Goal: Information Seeking & Learning: Learn about a topic

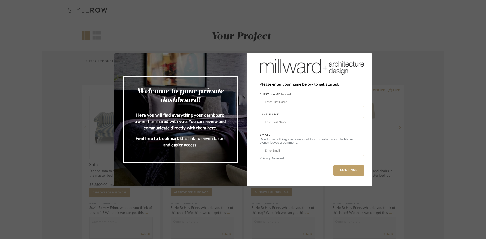
click at [307, 104] on input "text" at bounding box center [312, 102] width 105 height 10
type input "[PERSON_NAME]"
type input "Madoff"
type input "[EMAIL_ADDRESS][DOMAIN_NAME]"
click at [340, 172] on button "CONTINUE" at bounding box center [348, 171] width 31 height 10
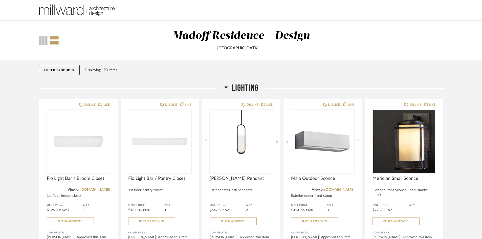
click at [226, 87] on icon at bounding box center [227, 88] width 4 height 2
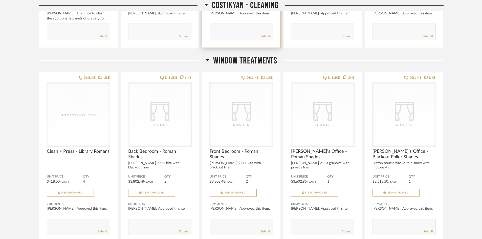
scroll to position [228, 0]
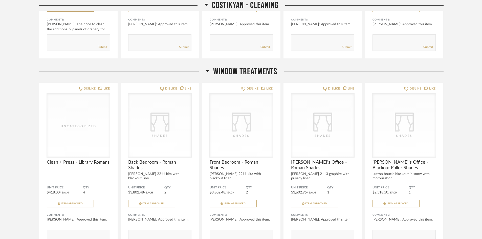
click at [208, 73] on icon at bounding box center [208, 71] width 4 height 6
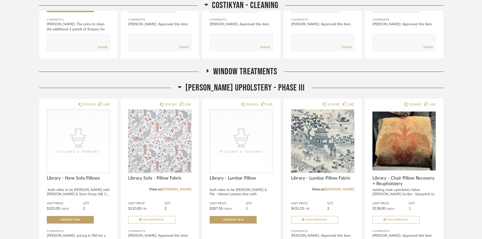
click at [207, 70] on icon at bounding box center [208, 71] width 2 height 4
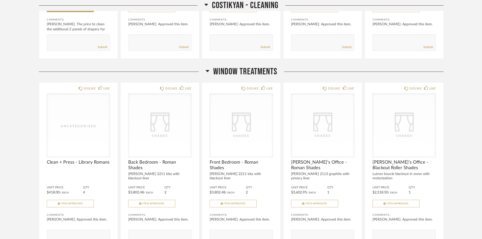
click at [208, 70] on icon at bounding box center [208, 71] width 4 height 2
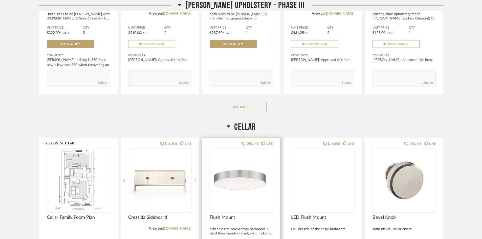
scroll to position [481, 0]
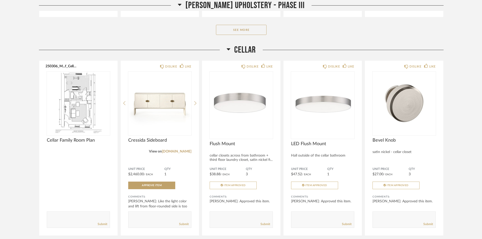
click at [229, 51] on icon at bounding box center [229, 49] width 4 height 6
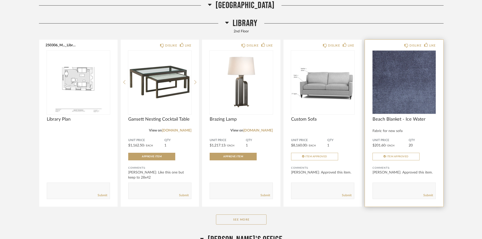
scroll to position [2206, 0]
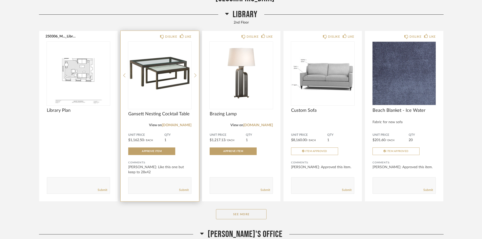
click at [154, 73] on img "0" at bounding box center [159, 73] width 63 height 63
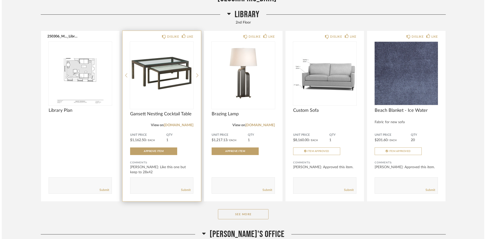
scroll to position [0, 0]
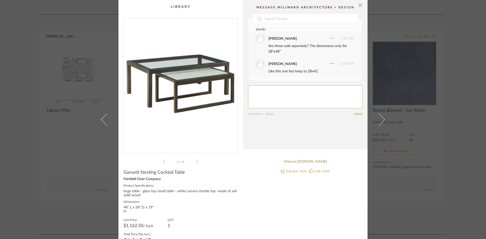
click at [179, 81] on img "0" at bounding box center [181, 83] width 114 height 131
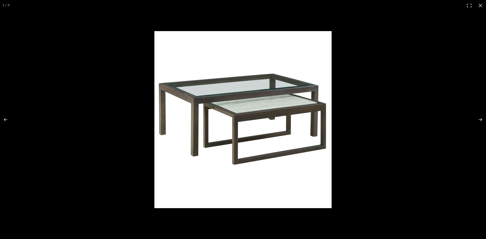
click at [248, 89] on img at bounding box center [242, 119] width 177 height 177
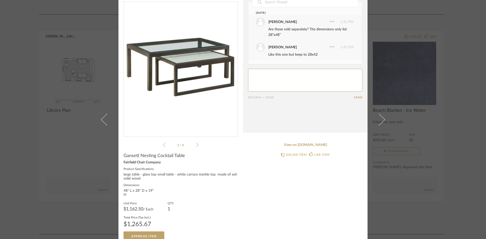
scroll to position [24, 0]
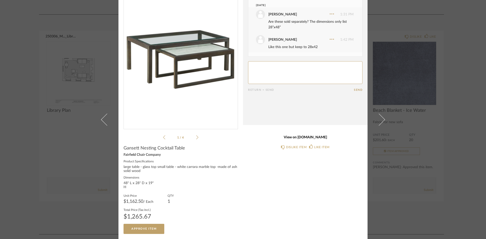
click at [311, 137] on link "View on [DOMAIN_NAME]" at bounding box center [305, 137] width 114 height 4
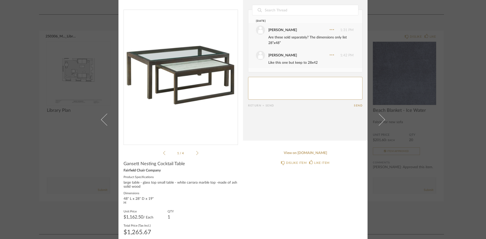
scroll to position [0, 0]
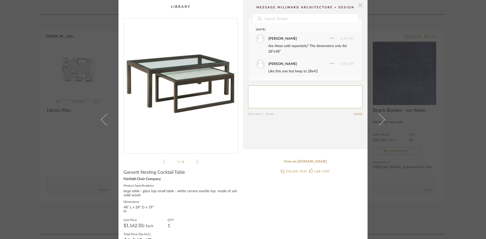
click at [358, 6] on span "button" at bounding box center [360, 5] width 10 height 10
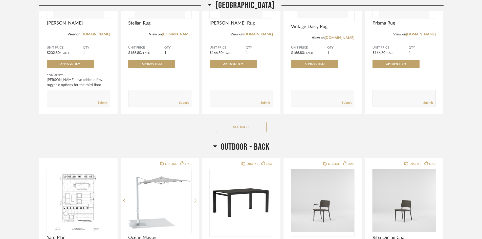
click at [214, 147] on icon at bounding box center [215, 147] width 4 height 2
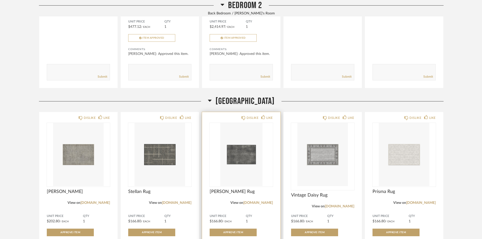
scroll to position [2950, 0]
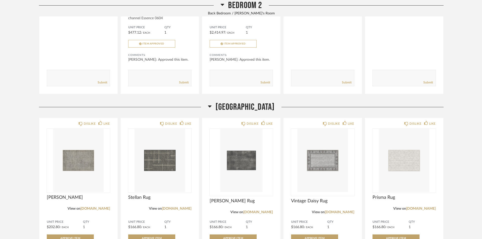
click at [208, 107] on icon at bounding box center [210, 107] width 4 height 2
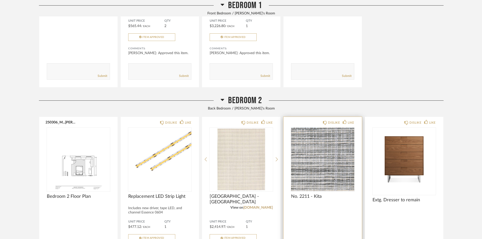
scroll to position [2752, 0]
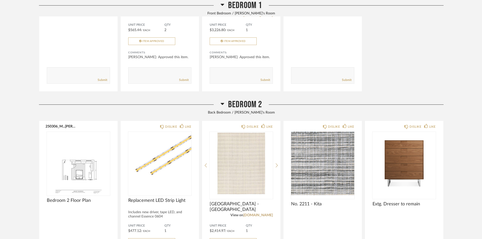
click at [222, 105] on icon at bounding box center [223, 104] width 4 height 6
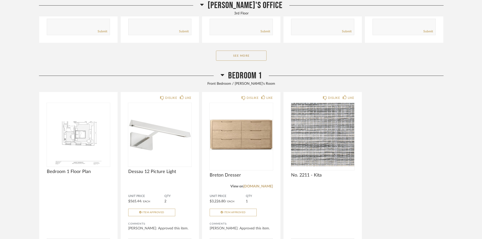
scroll to position [2573, 0]
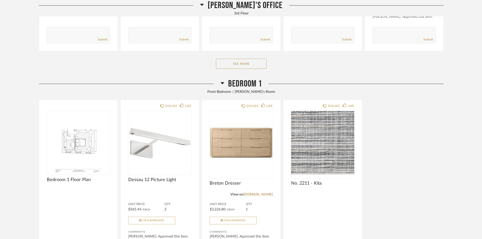
click at [224, 83] on icon at bounding box center [223, 83] width 4 height 2
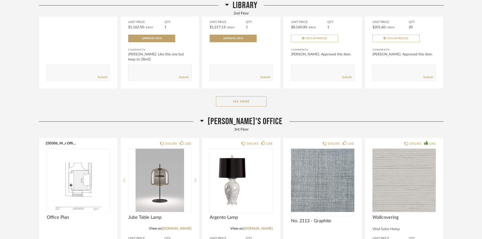
scroll to position [2318, 0]
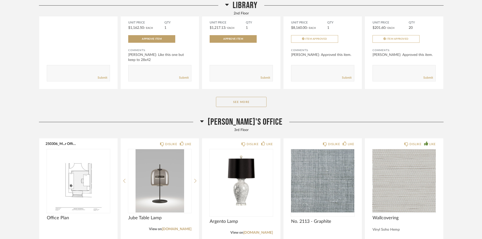
click at [204, 120] on icon at bounding box center [202, 121] width 4 height 6
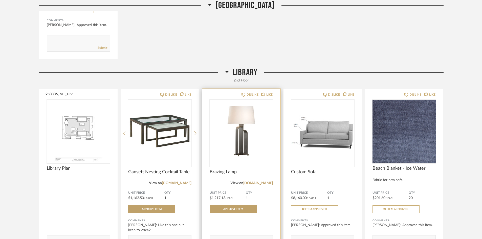
scroll to position [2141, 0]
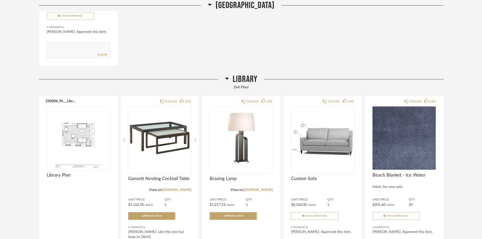
click at [229, 78] on icon at bounding box center [227, 78] width 4 height 6
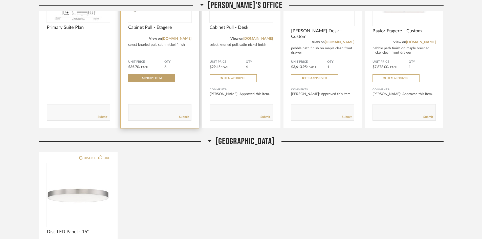
scroll to position [1874, 0]
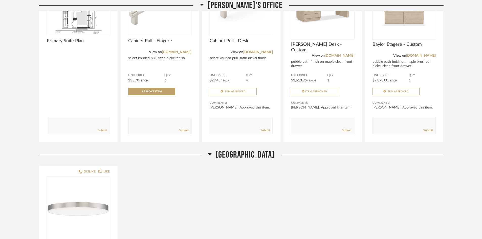
click at [208, 156] on h2 "[GEOGRAPHIC_DATA]" at bounding box center [241, 155] width 67 height 11
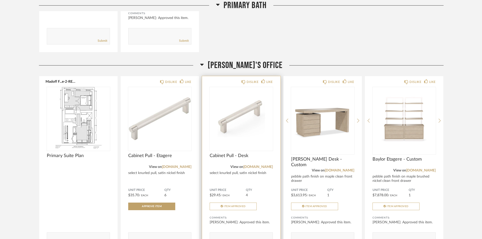
scroll to position [1747, 0]
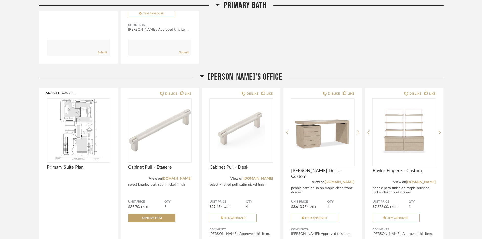
click at [219, 76] on h2 "[PERSON_NAME]'s Office" at bounding box center [241, 77] width 83 height 11
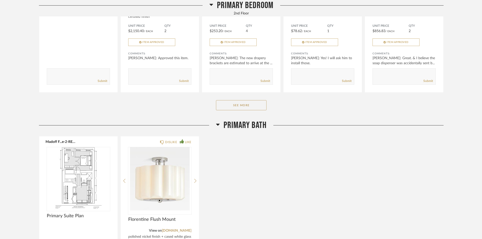
click at [217, 125] on icon at bounding box center [218, 125] width 4 height 2
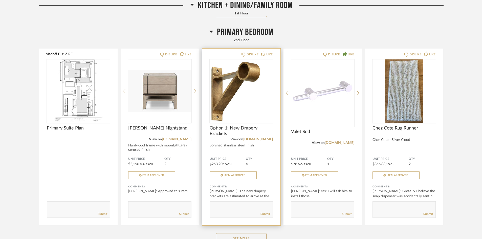
scroll to position [1317, 0]
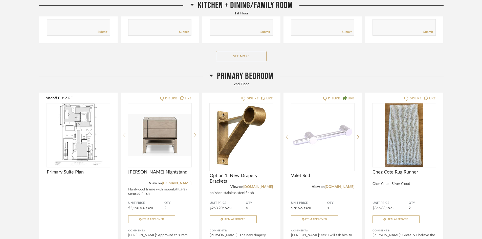
click at [211, 76] on icon at bounding box center [212, 76] width 4 height 2
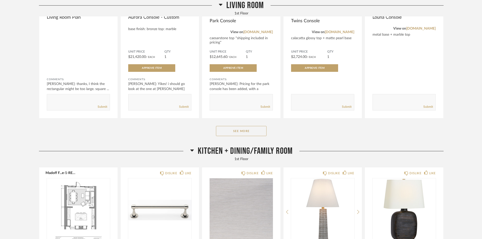
scroll to position [1013, 0]
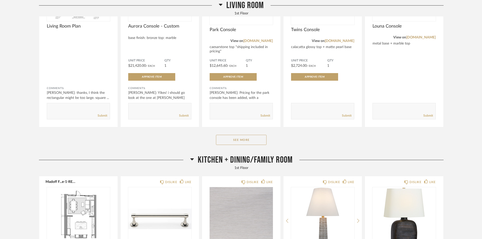
click at [190, 159] on icon at bounding box center [192, 159] width 4 height 6
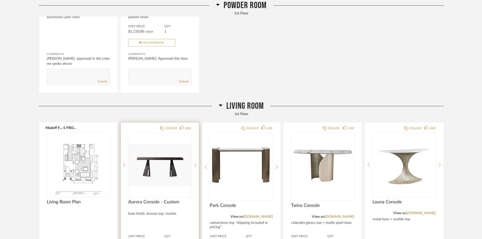
scroll to position [836, 0]
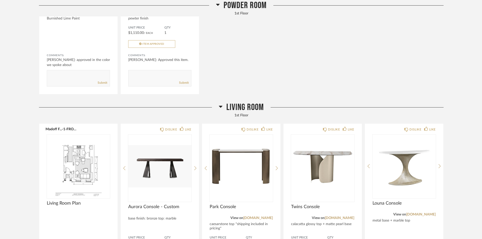
click at [221, 108] on icon at bounding box center [221, 107] width 4 height 6
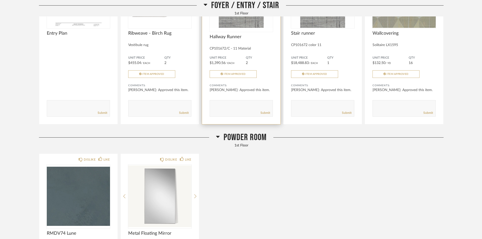
scroll to position [558, 0]
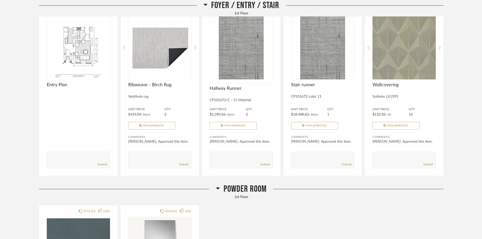
click at [218, 189] on icon at bounding box center [218, 188] width 4 height 6
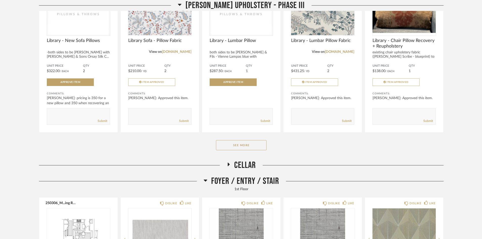
scroll to position [355, 0]
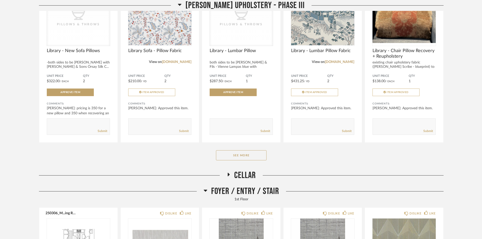
click at [205, 191] on icon at bounding box center [206, 191] width 4 height 6
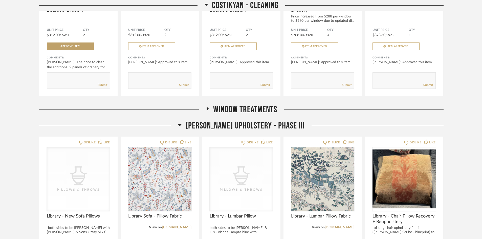
scroll to position [153, 0]
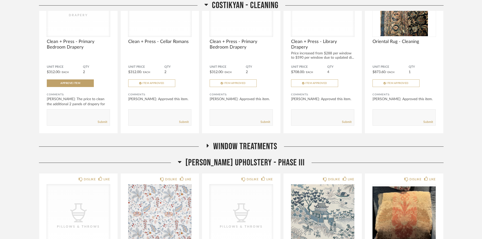
click at [182, 163] on icon at bounding box center [180, 162] width 4 height 6
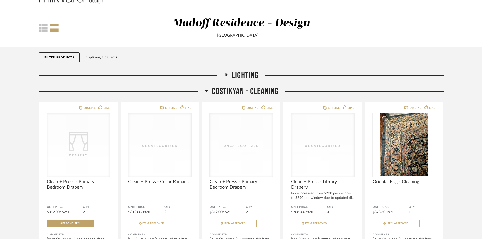
scroll to position [0, 0]
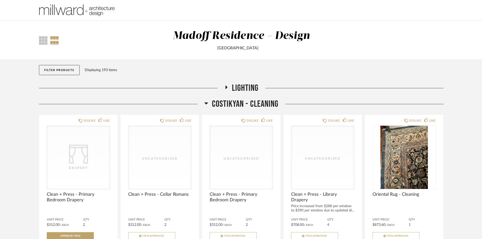
click at [208, 104] on icon at bounding box center [207, 103] width 4 height 6
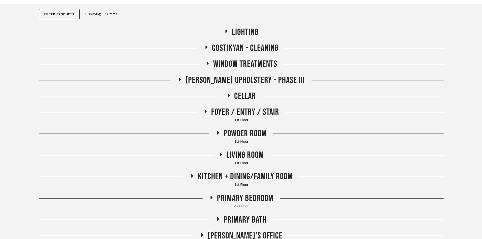
scroll to position [76, 0]
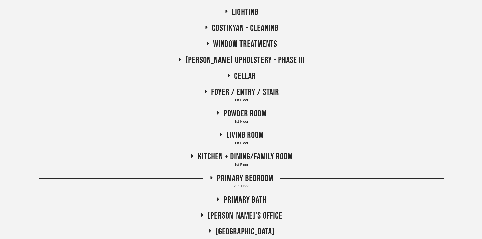
click at [229, 135] on span "Living Room" at bounding box center [245, 135] width 37 height 11
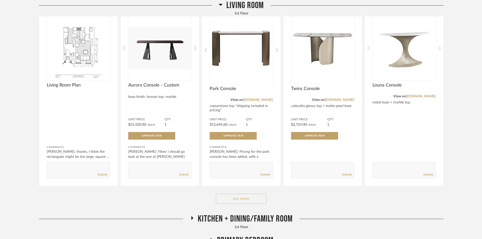
scroll to position [228, 0]
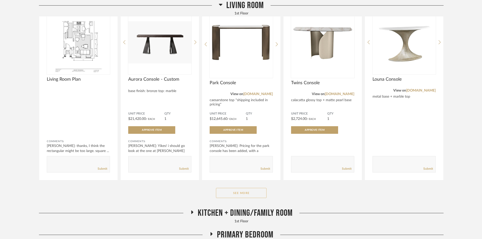
click at [249, 195] on button "See More" at bounding box center [241, 193] width 51 height 10
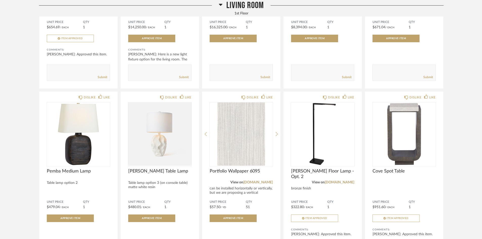
scroll to position [506, 0]
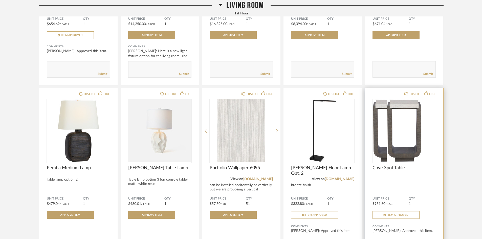
click at [400, 104] on div at bounding box center [404, 130] width 63 height 63
click at [401, 114] on img "0" at bounding box center [404, 130] width 63 height 63
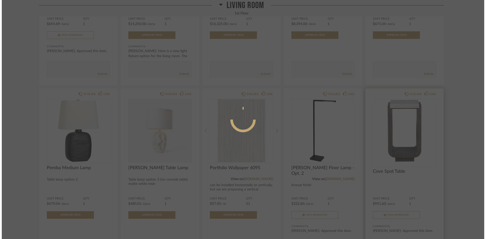
scroll to position [0, 0]
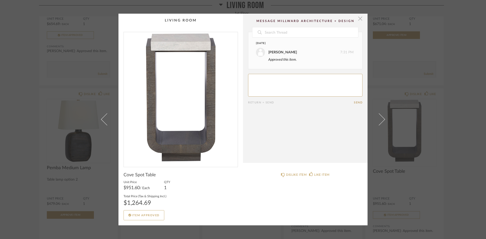
click at [358, 19] on span "button" at bounding box center [360, 19] width 10 height 10
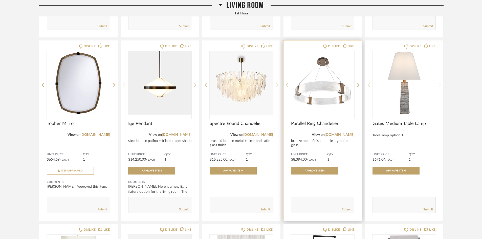
scroll to position [380, 0]
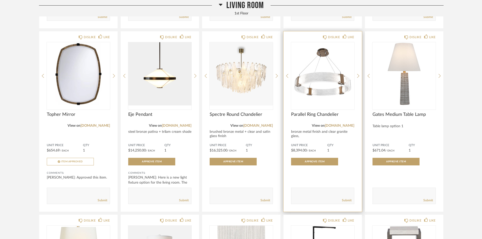
click at [323, 76] on img "0" at bounding box center [322, 73] width 63 height 63
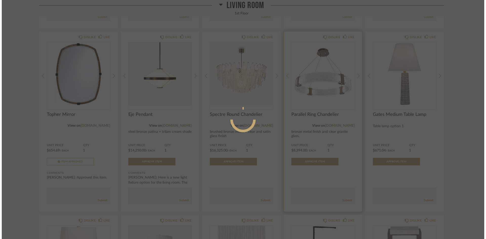
scroll to position [0, 0]
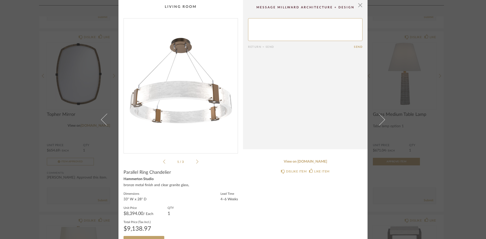
click at [196, 162] on icon at bounding box center [197, 161] width 2 height 5
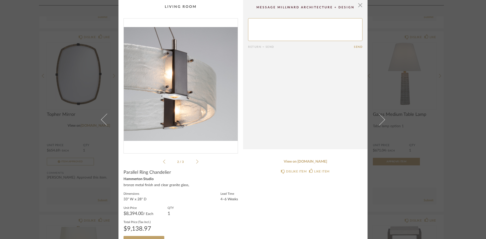
click at [196, 163] on icon at bounding box center [197, 161] width 2 height 5
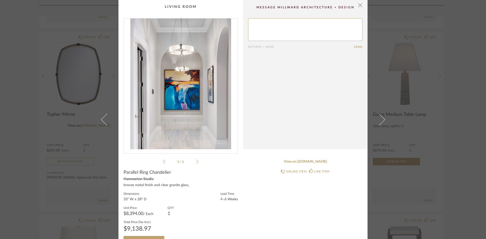
click at [196, 163] on icon at bounding box center [197, 161] width 2 height 5
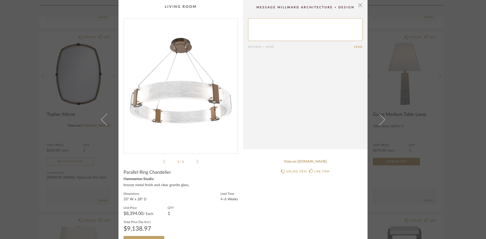
click at [196, 162] on icon at bounding box center [197, 161] width 2 height 5
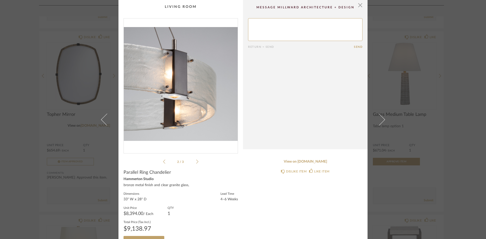
click at [196, 162] on icon at bounding box center [197, 161] width 2 height 5
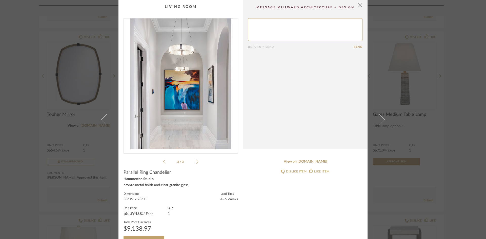
click at [160, 162] on div "3 / 3" at bounding box center [181, 91] width 114 height 147
click at [163, 161] on icon at bounding box center [164, 161] width 2 height 5
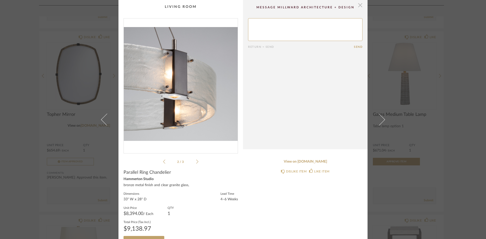
click at [359, 6] on span "button" at bounding box center [360, 5] width 10 height 10
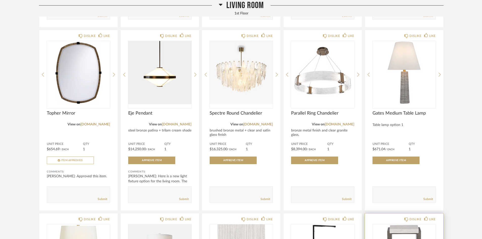
scroll to position [380, 0]
